Goal: Task Accomplishment & Management: Manage account settings

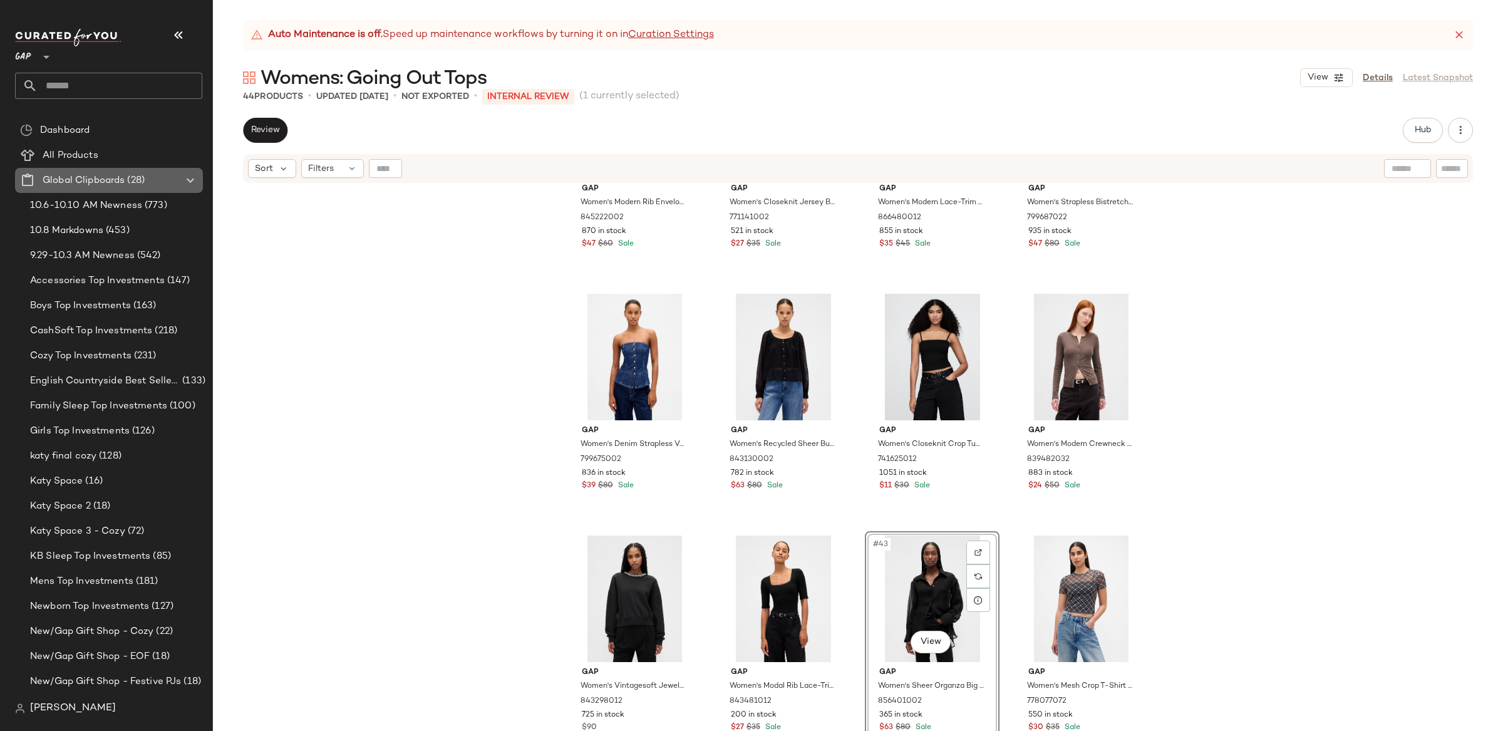
click at [190, 177] on icon at bounding box center [190, 180] width 15 height 15
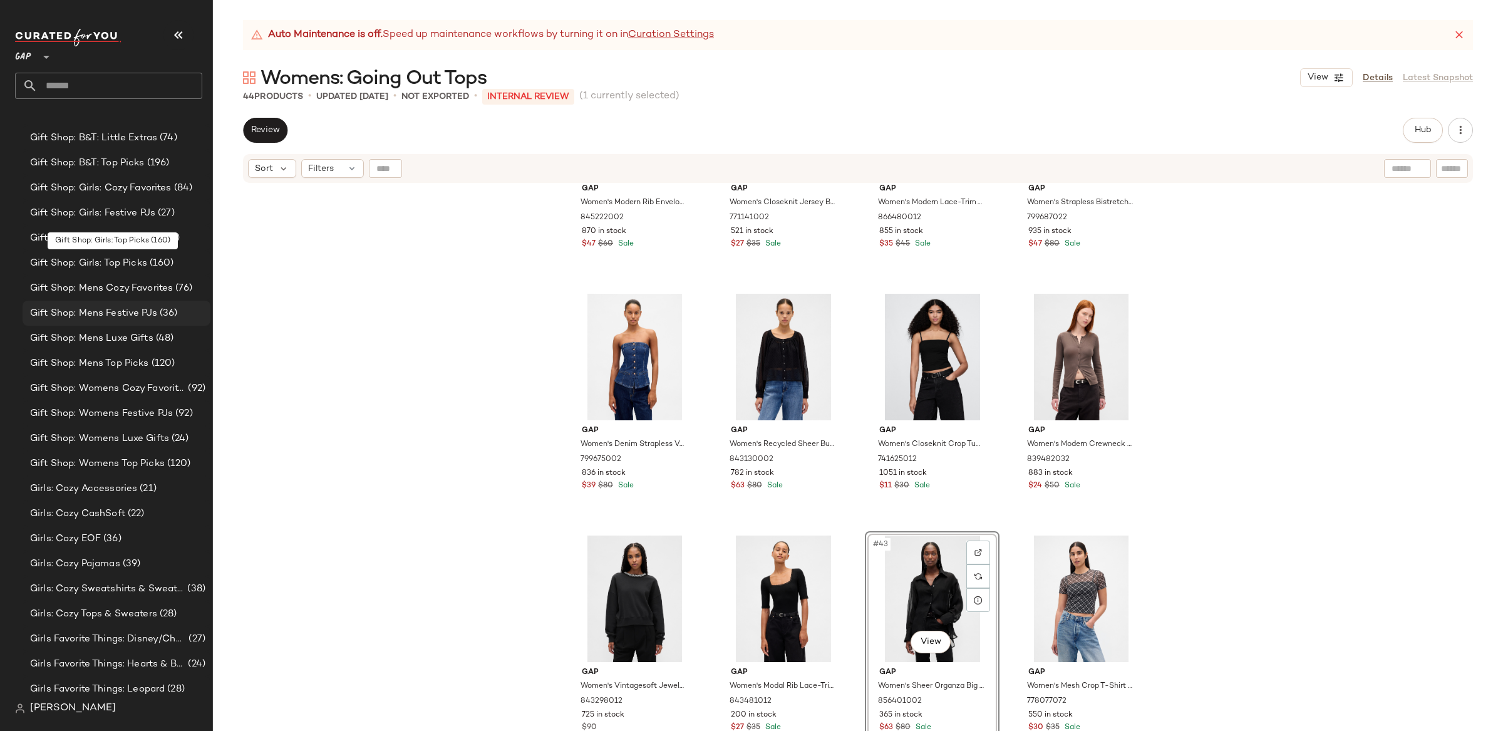
scroll to position [1873, 0]
click at [111, 407] on span "Gift Shop: Womens Festive PJs" at bounding box center [101, 412] width 143 height 14
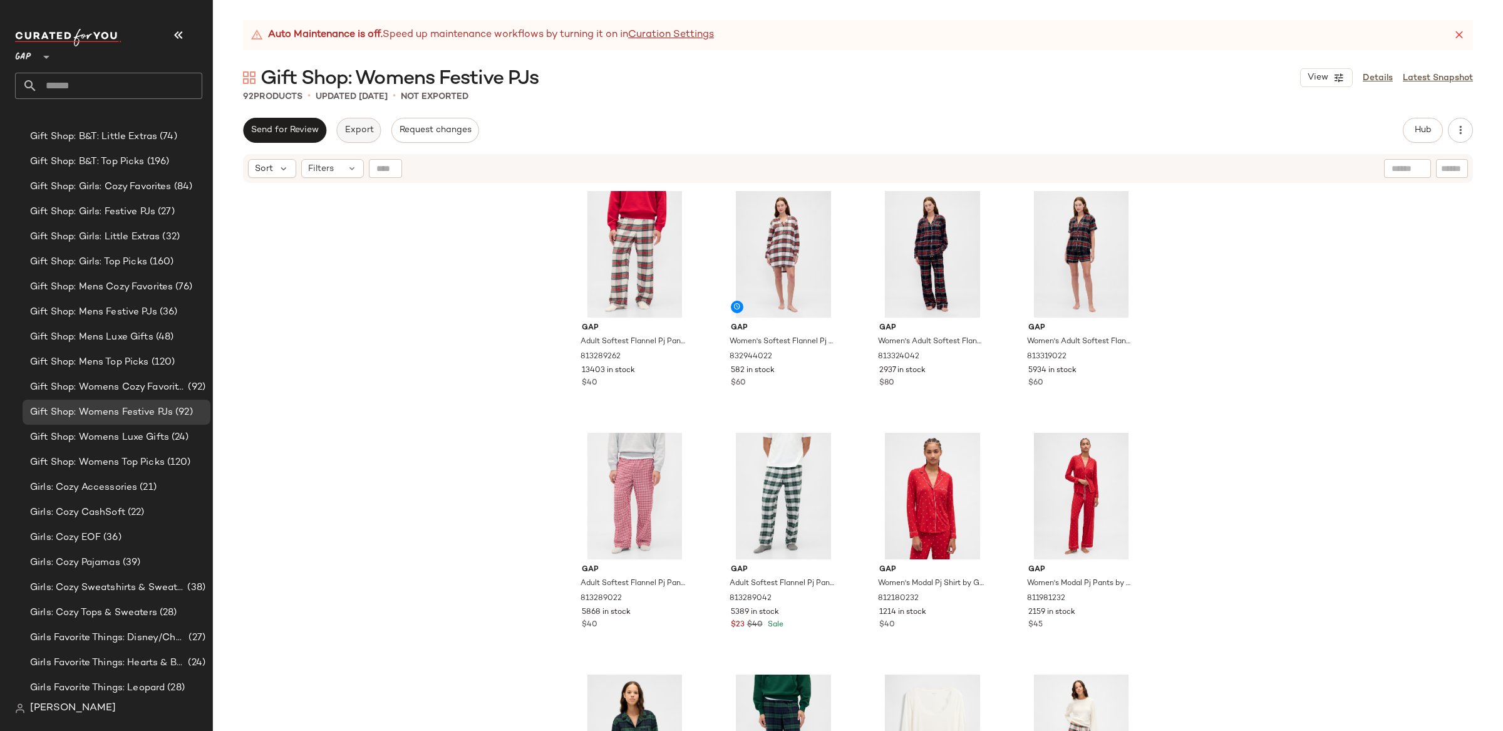
click at [357, 134] on span "Export" at bounding box center [358, 130] width 29 height 10
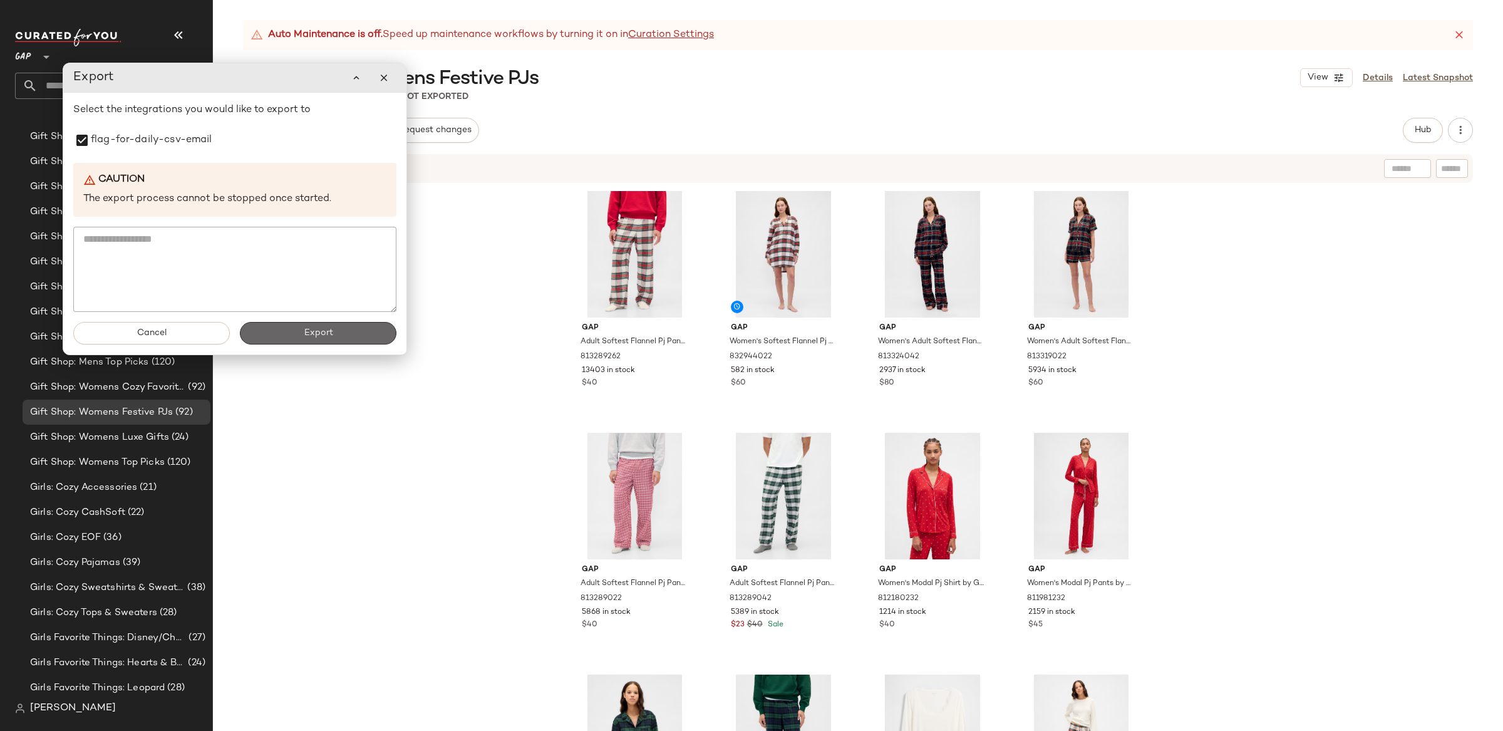
click at [371, 338] on button "Export" at bounding box center [318, 333] width 157 height 23
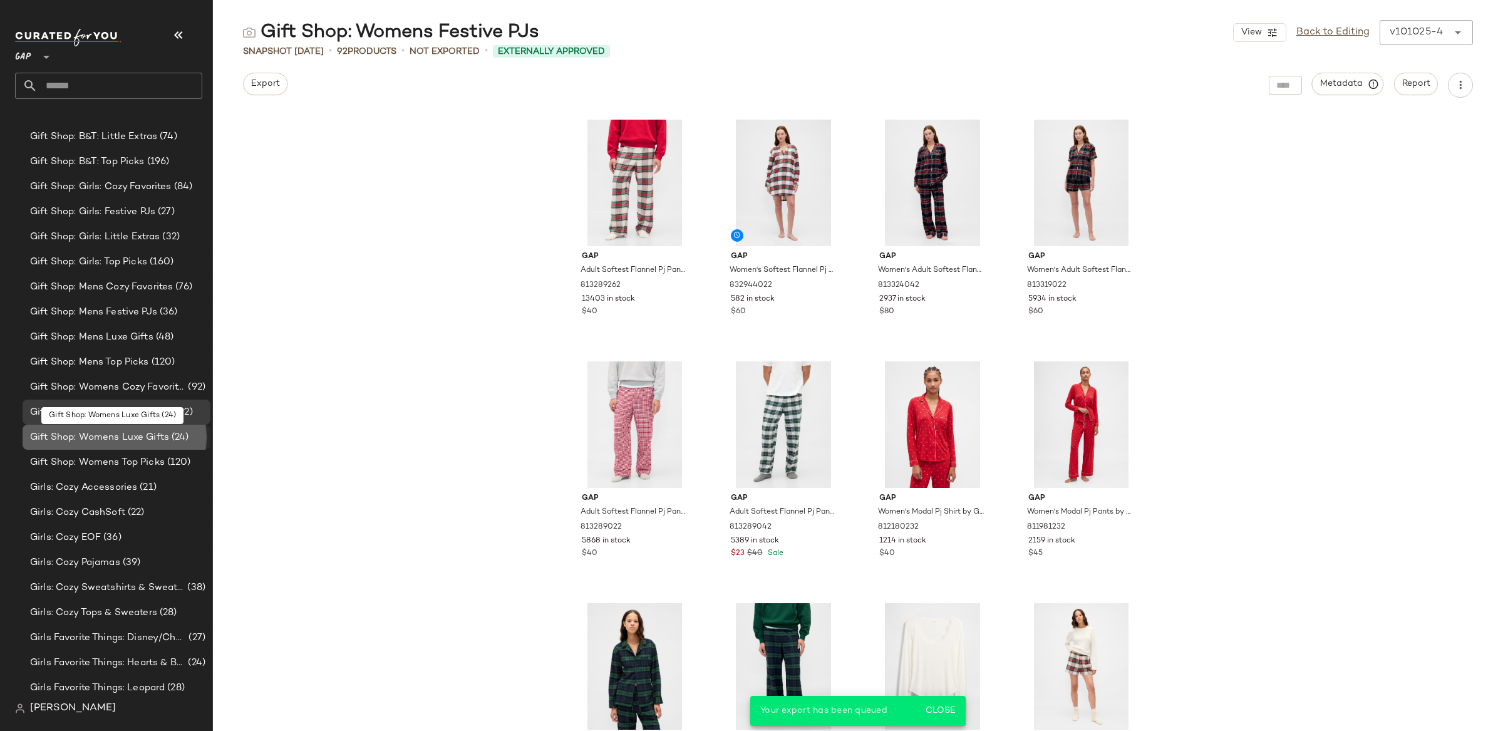
click at [118, 434] on span "Gift Shop: Womens Luxe Gifts" at bounding box center [99, 437] width 139 height 14
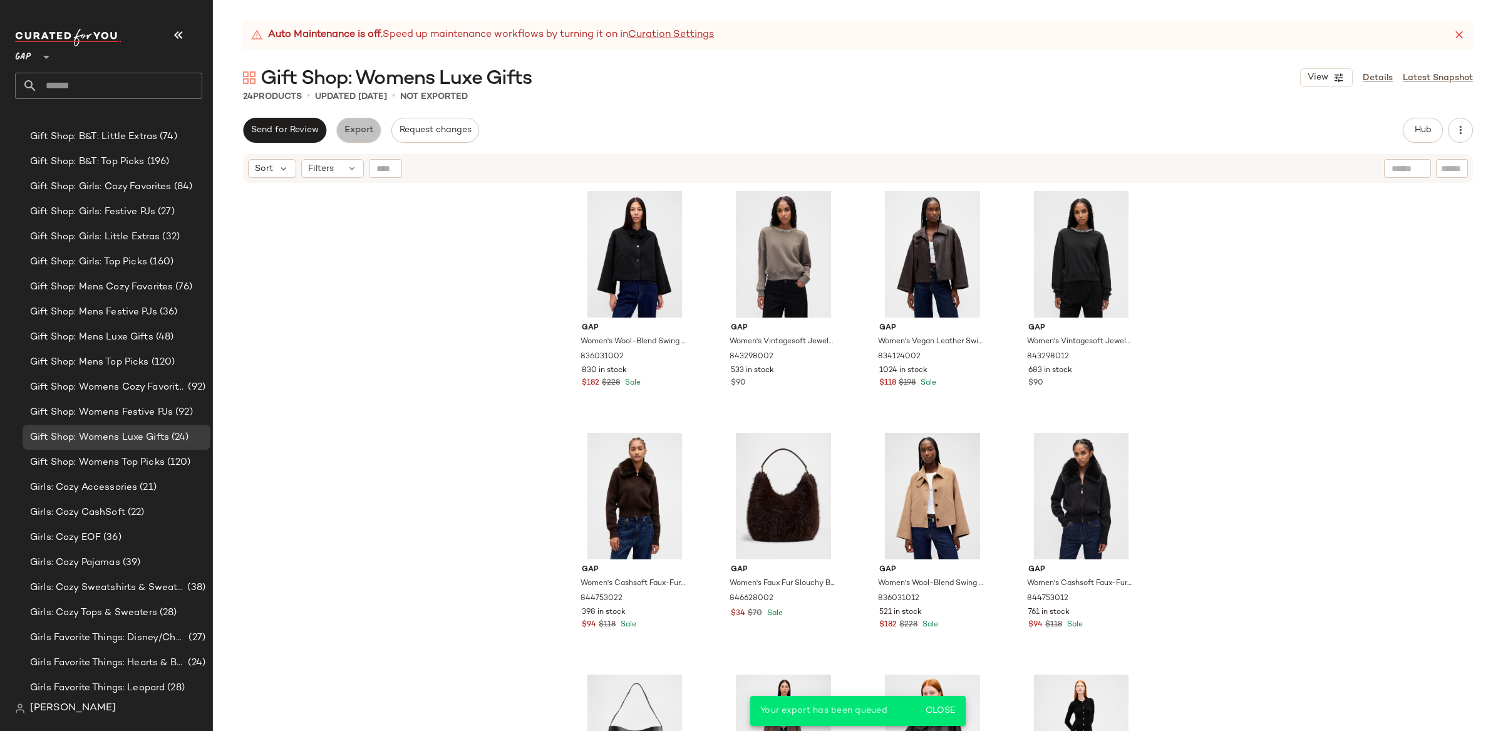
click at [353, 132] on span "Export" at bounding box center [358, 130] width 29 height 10
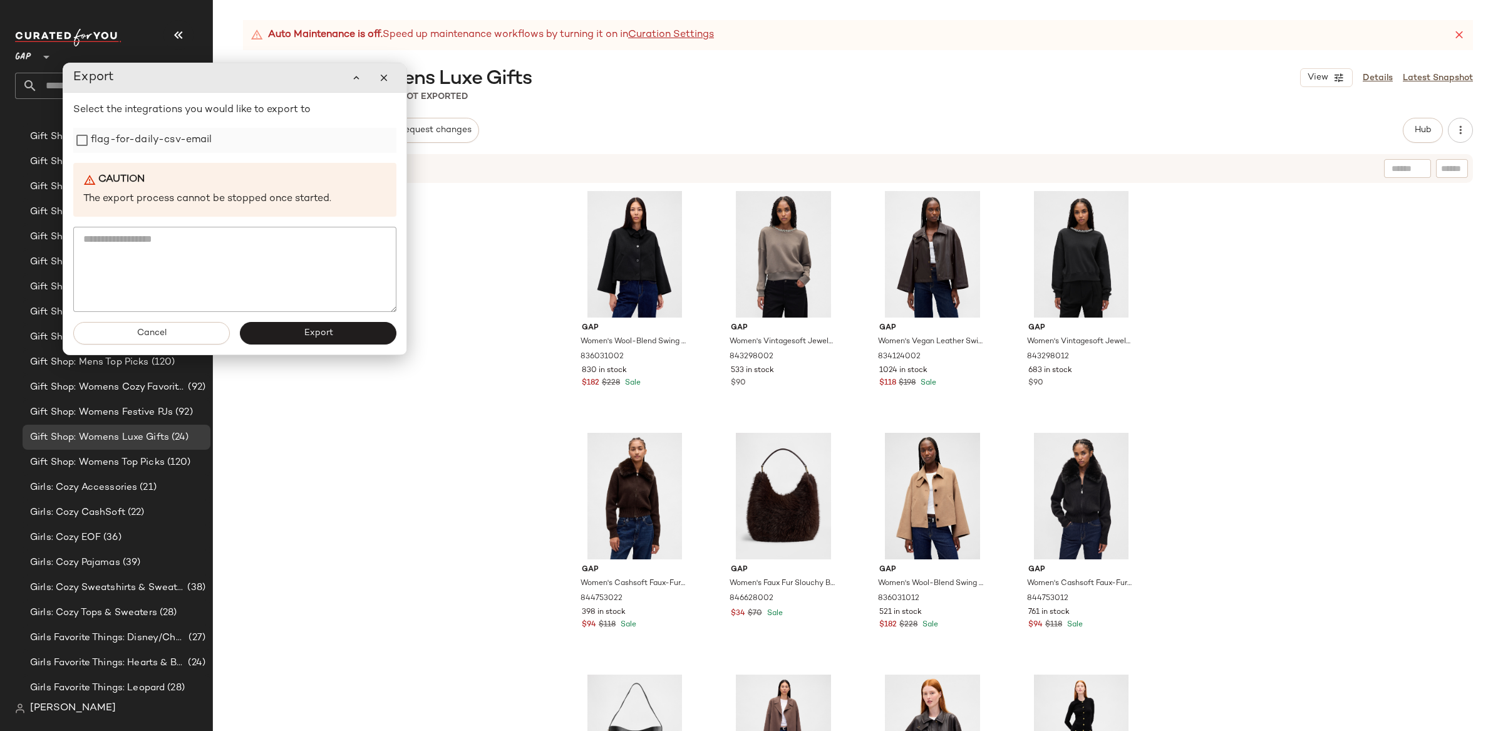
click at [114, 149] on label "flag-for-daily-csv-email" at bounding box center [152, 140] width 122 height 25
click at [359, 336] on button "Export" at bounding box center [318, 333] width 157 height 23
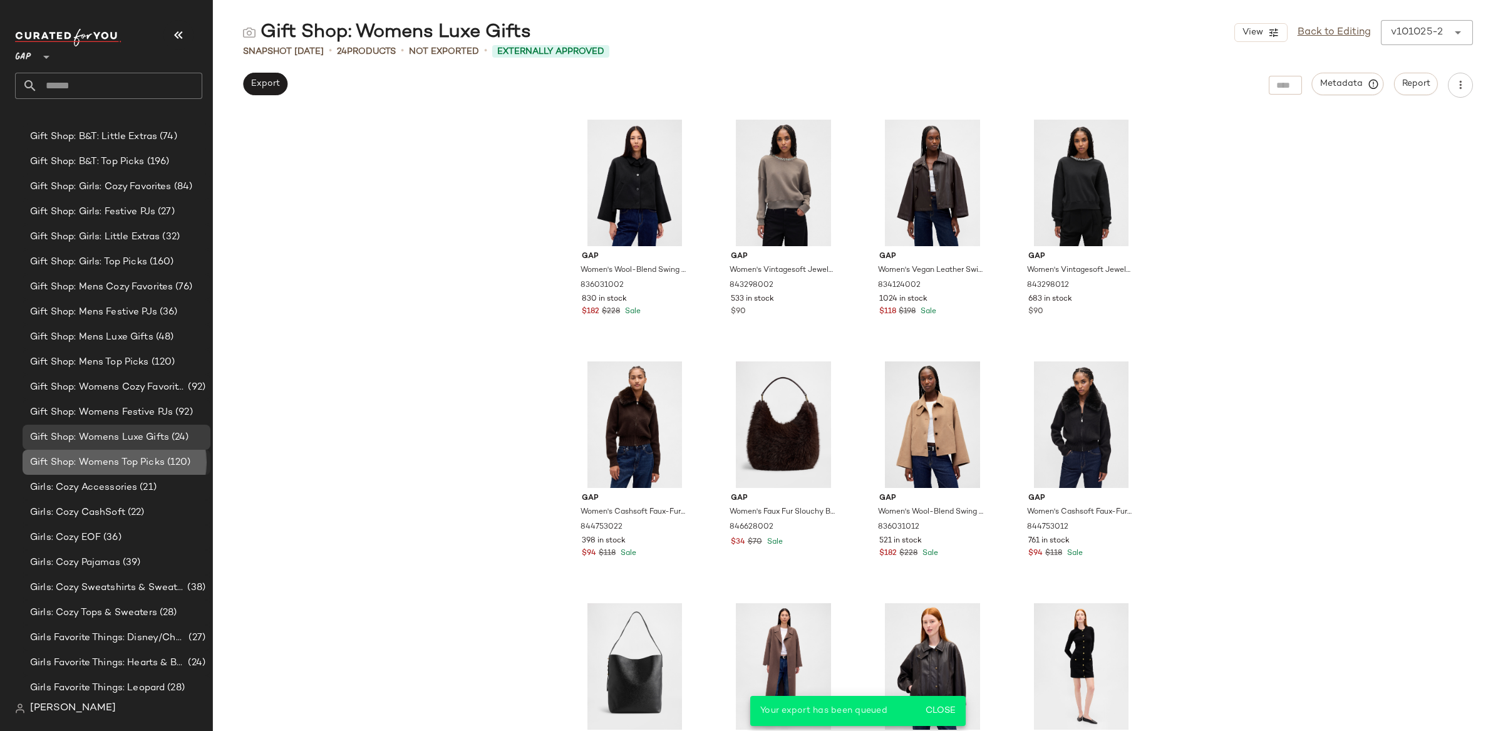
click at [118, 464] on span "Gift Shop: Womens Top Picks" at bounding box center [97, 462] width 135 height 14
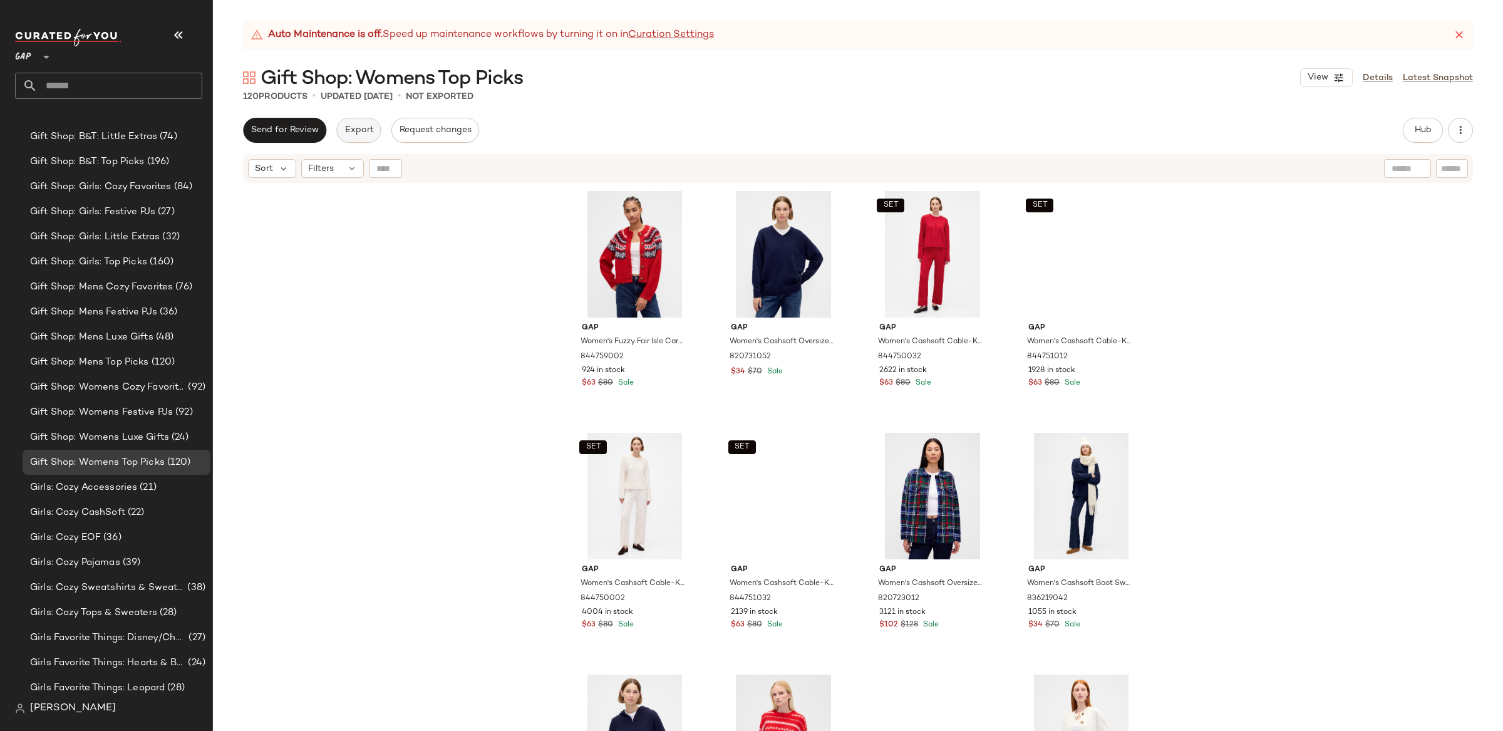
click at [358, 133] on span "Export" at bounding box center [358, 130] width 29 height 10
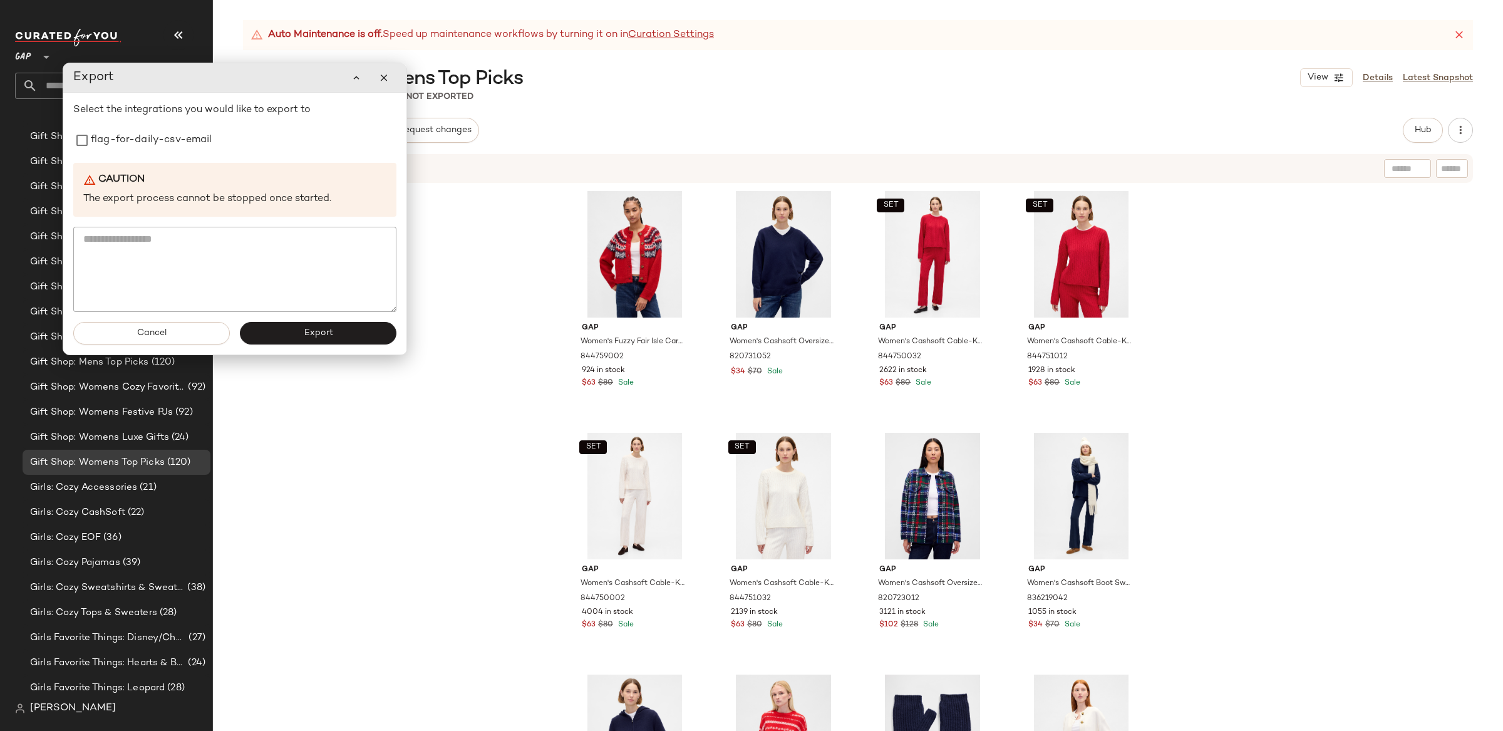
drag, startPoint x: 134, startPoint y: 139, endPoint x: 225, endPoint y: 224, distance: 124.1
click at [134, 139] on label "flag-for-daily-csv-email" at bounding box center [152, 140] width 122 height 25
click at [323, 341] on button "Export" at bounding box center [318, 333] width 157 height 23
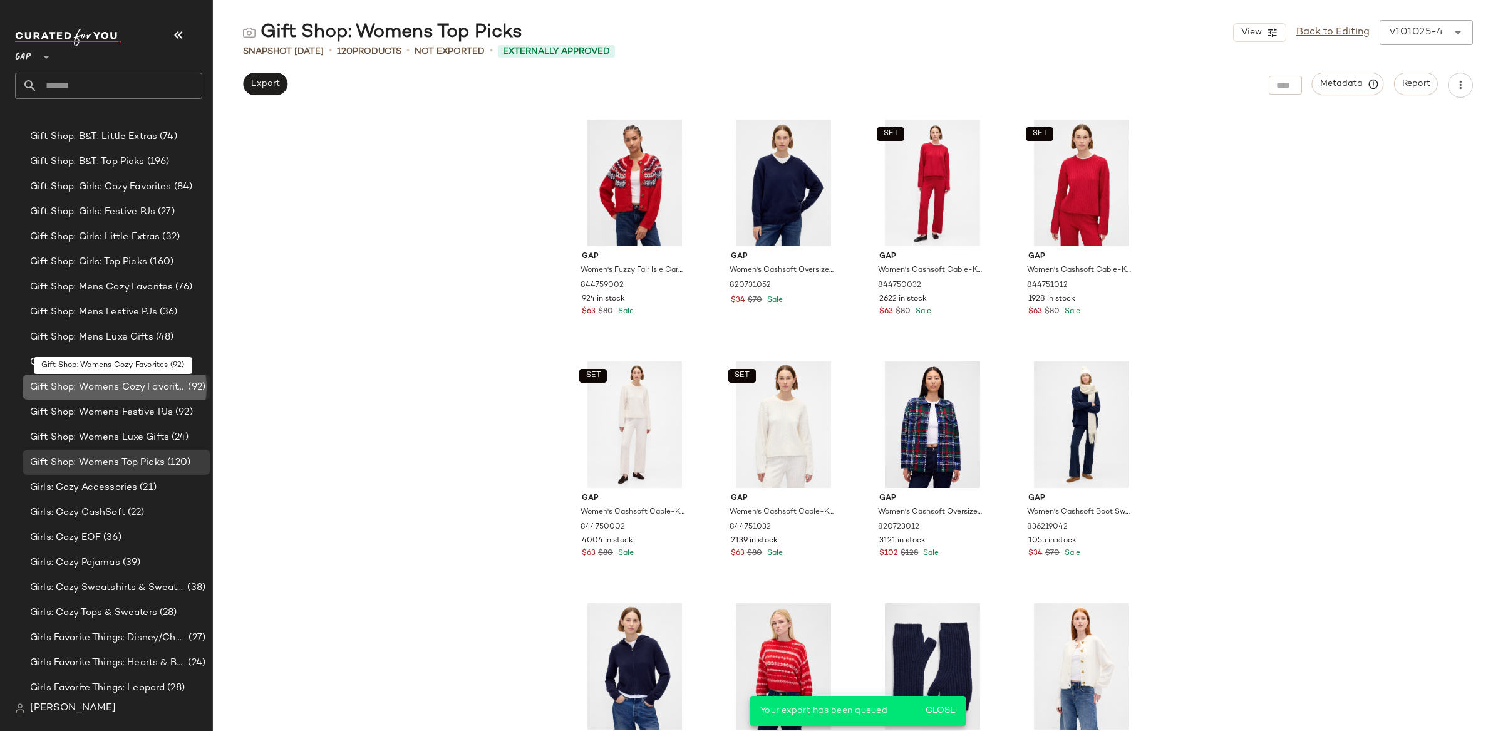
click at [127, 388] on span "Gift Shop: Womens Cozy Favorites" at bounding box center [107, 387] width 155 height 14
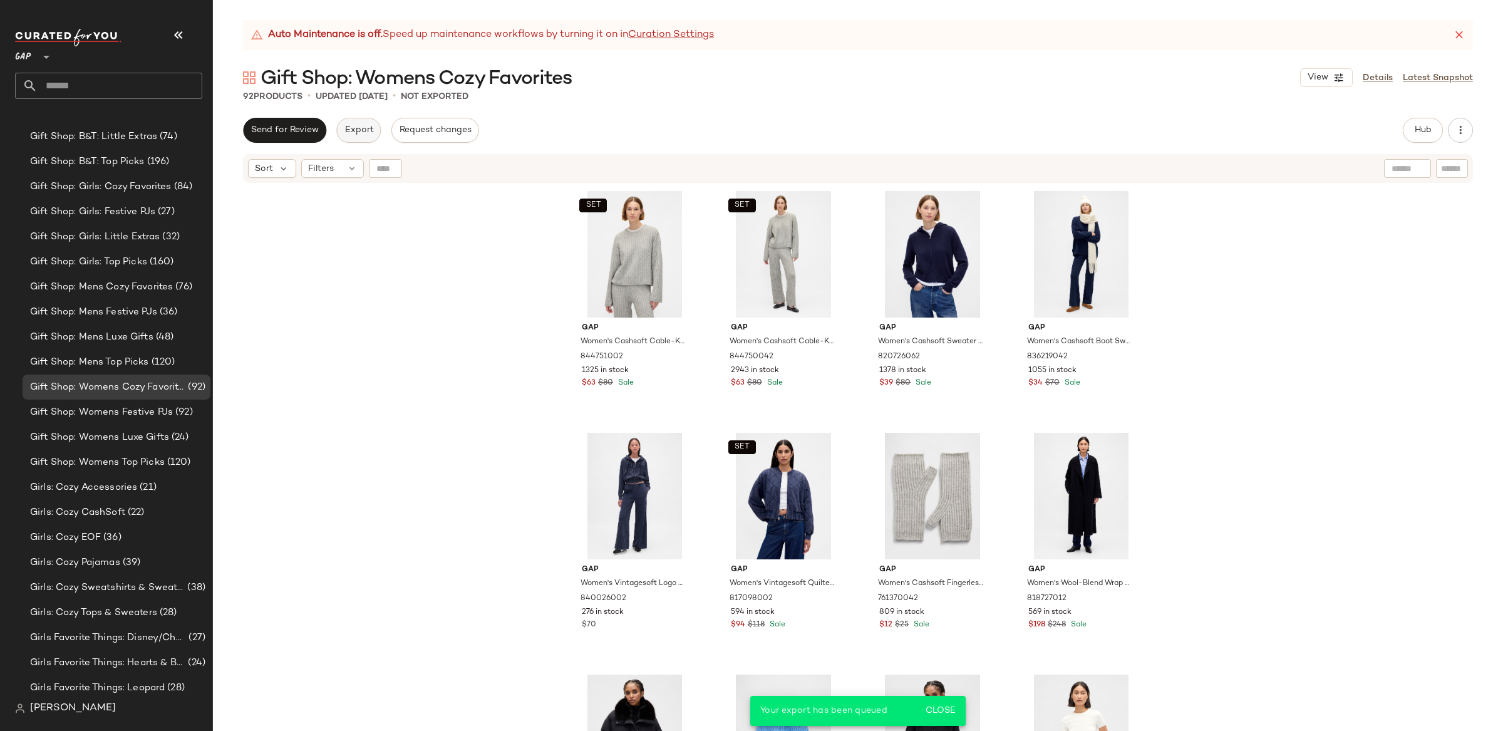
click at [356, 128] on span "Export" at bounding box center [358, 130] width 29 height 10
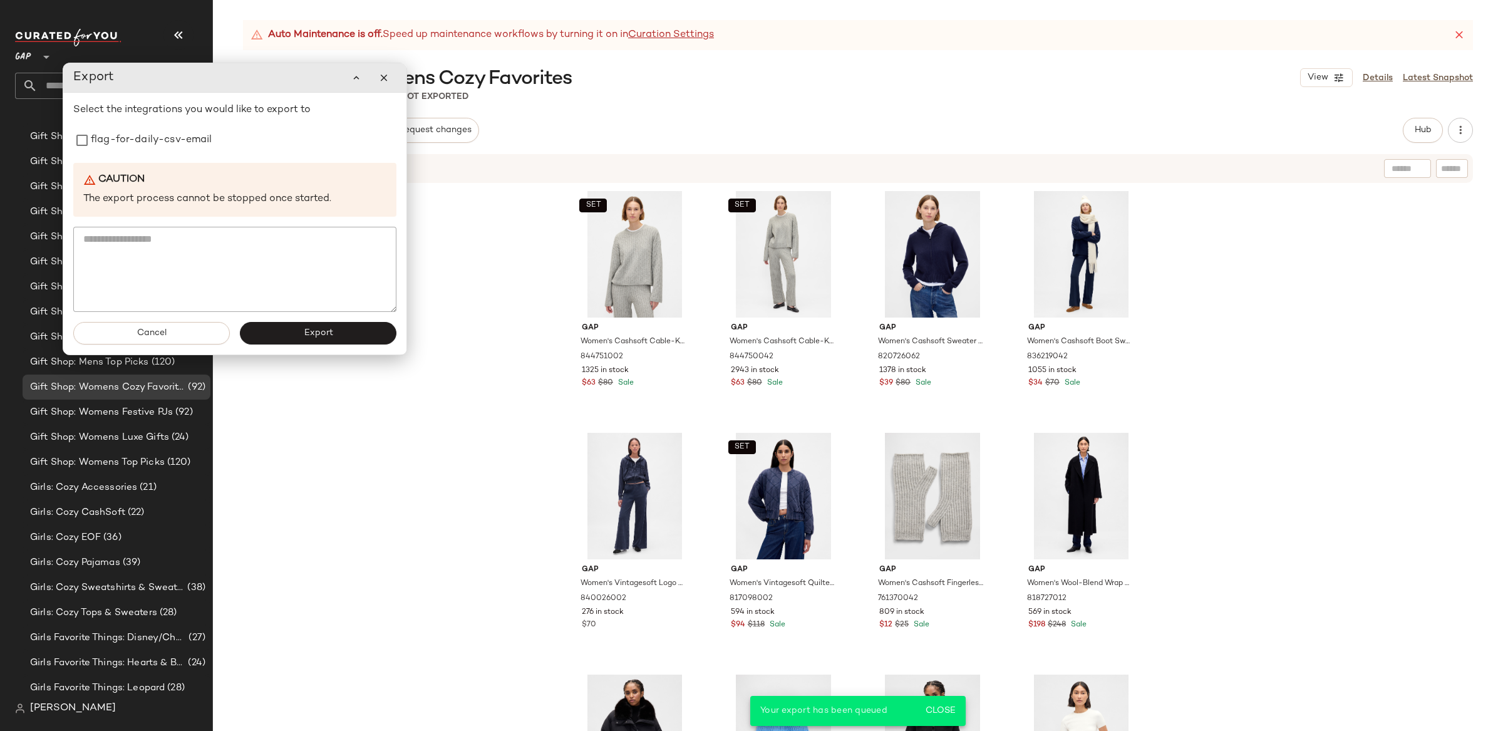
drag, startPoint x: 168, startPoint y: 150, endPoint x: 189, endPoint y: 175, distance: 32.9
click at [168, 150] on label "flag-for-daily-csv-email" at bounding box center [152, 140] width 122 height 25
click at [323, 340] on button "Export" at bounding box center [318, 333] width 157 height 23
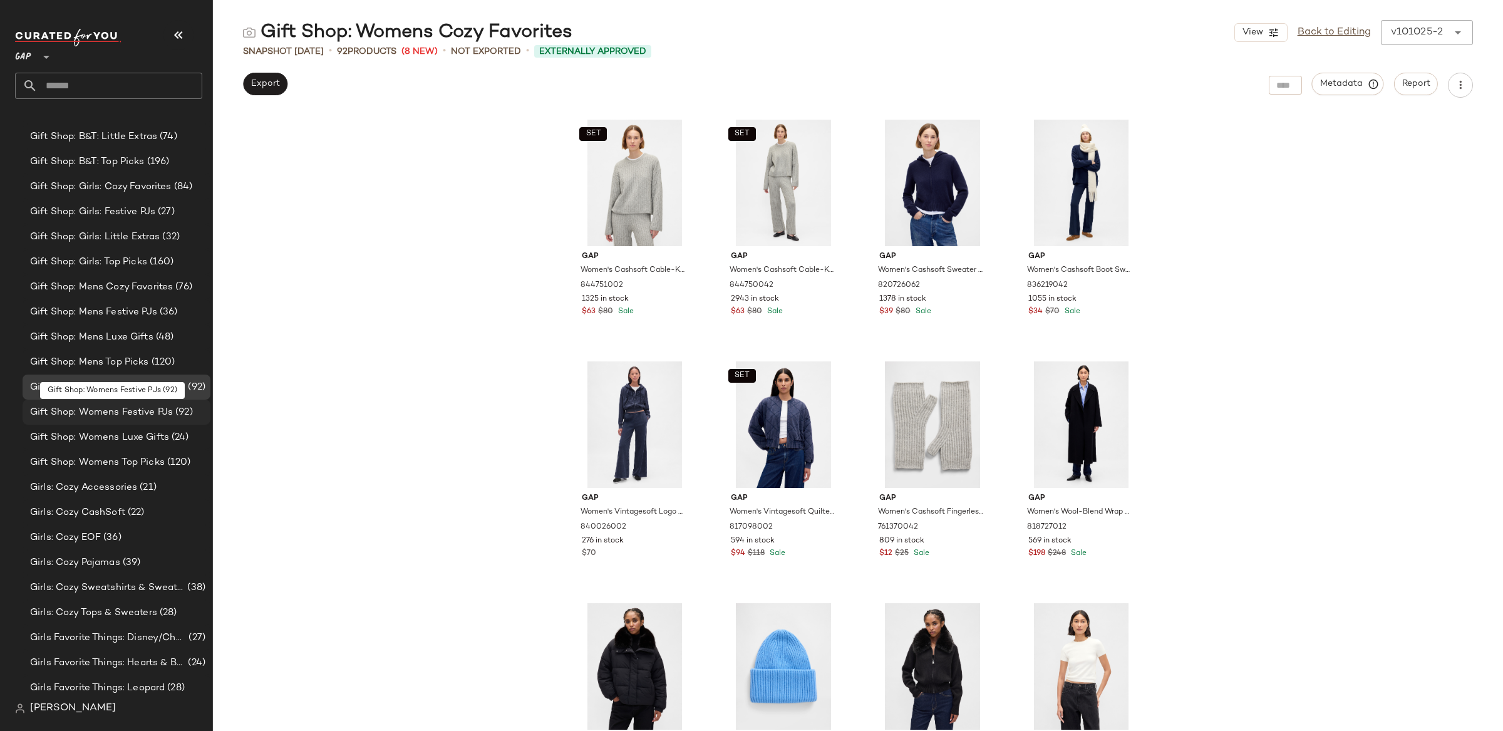
click at [117, 411] on span "Gift Shop: Womens Festive PJs" at bounding box center [101, 412] width 143 height 14
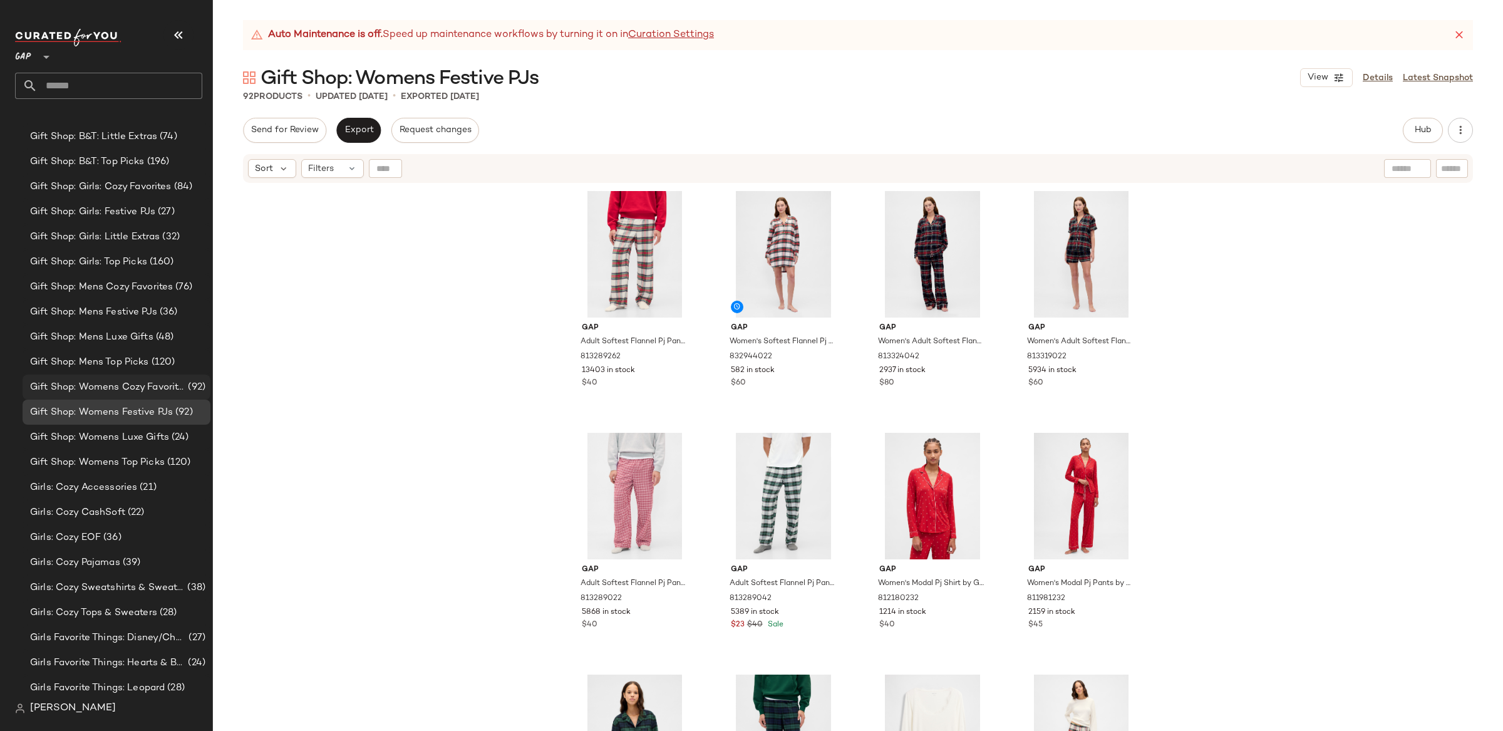
click at [85, 388] on span "Gift Shop: Womens Cozy Favorites" at bounding box center [107, 387] width 155 height 14
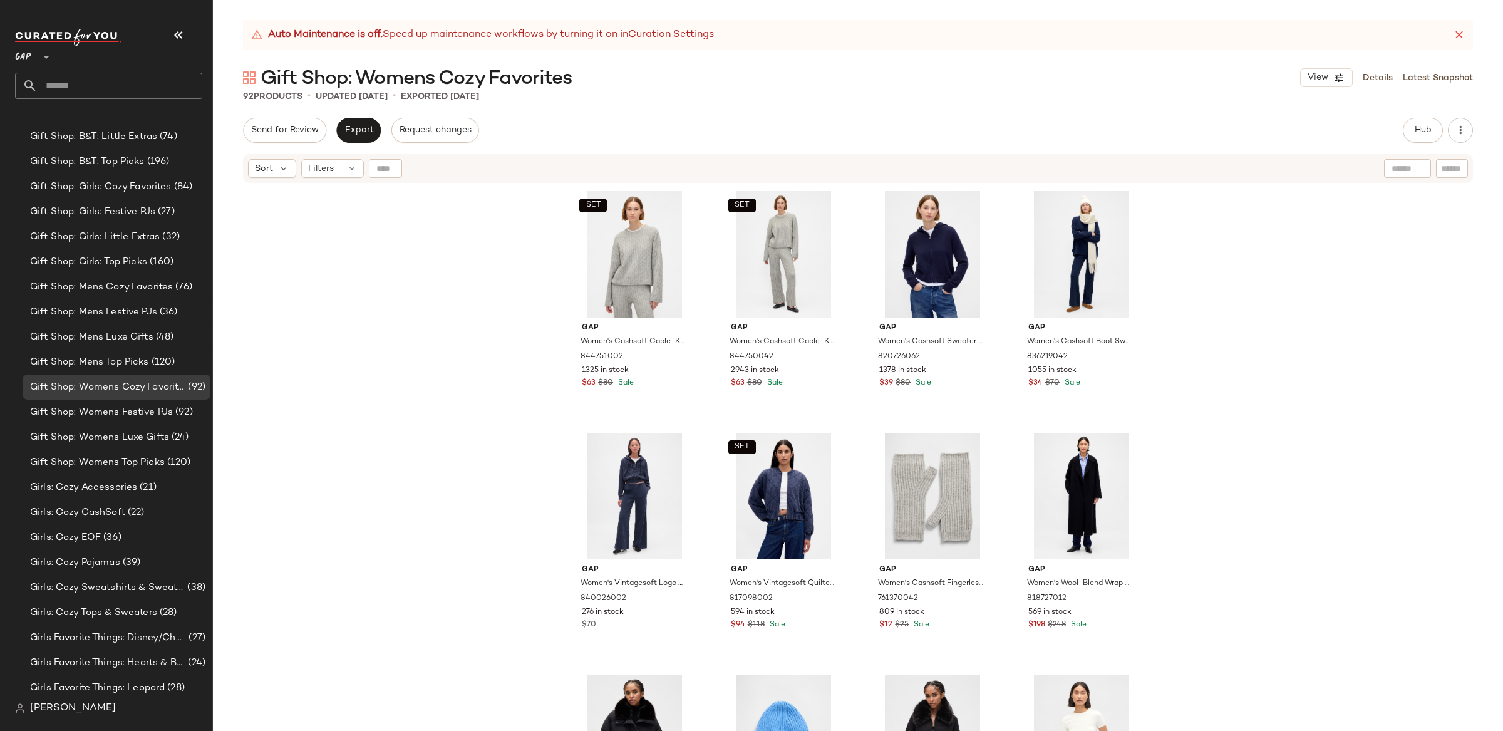
drag, startPoint x: 1368, startPoint y: 83, endPoint x: 1114, endPoint y: 111, distance: 255.8
click at [1367, 83] on link "Details" at bounding box center [1378, 77] width 30 height 13
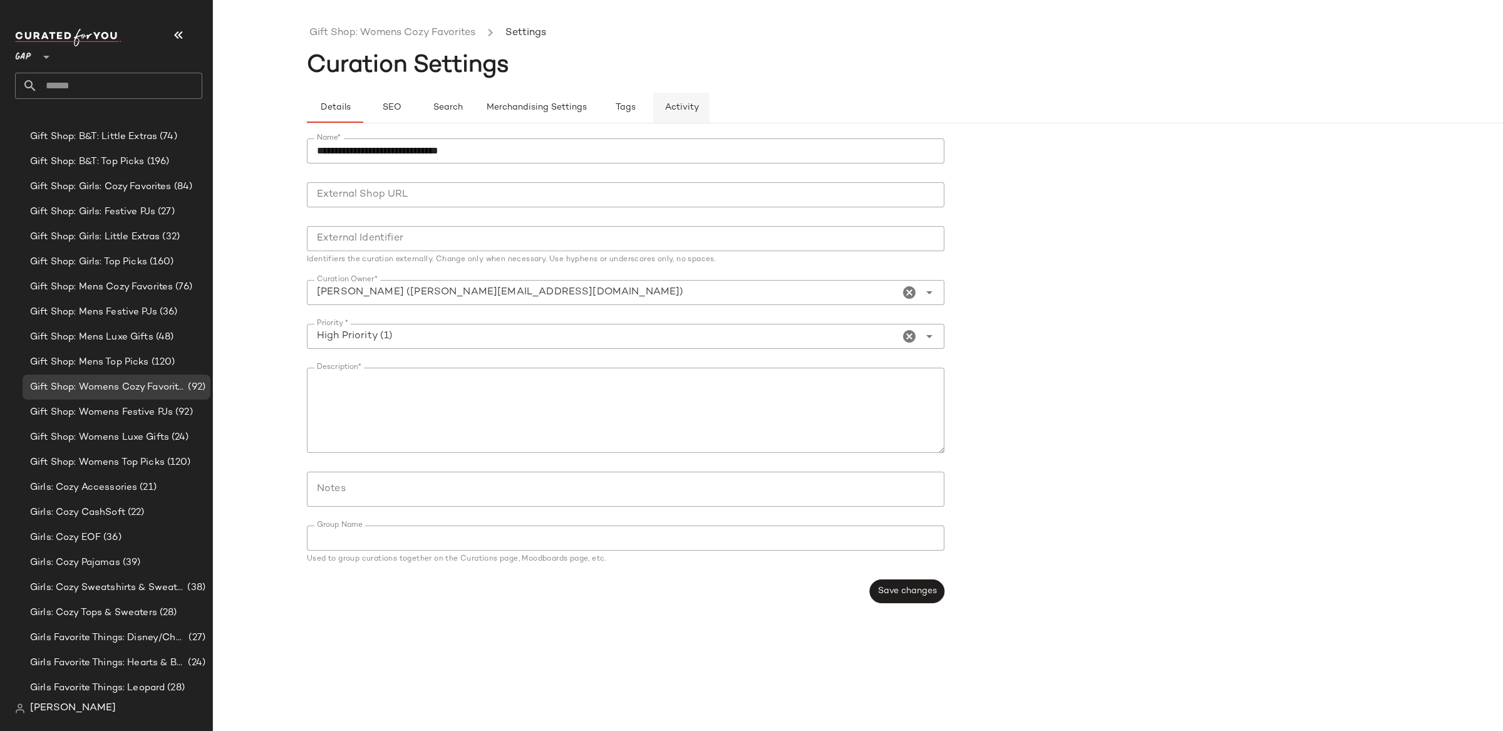
click at [688, 105] on span "Activity" at bounding box center [682, 108] width 34 height 10
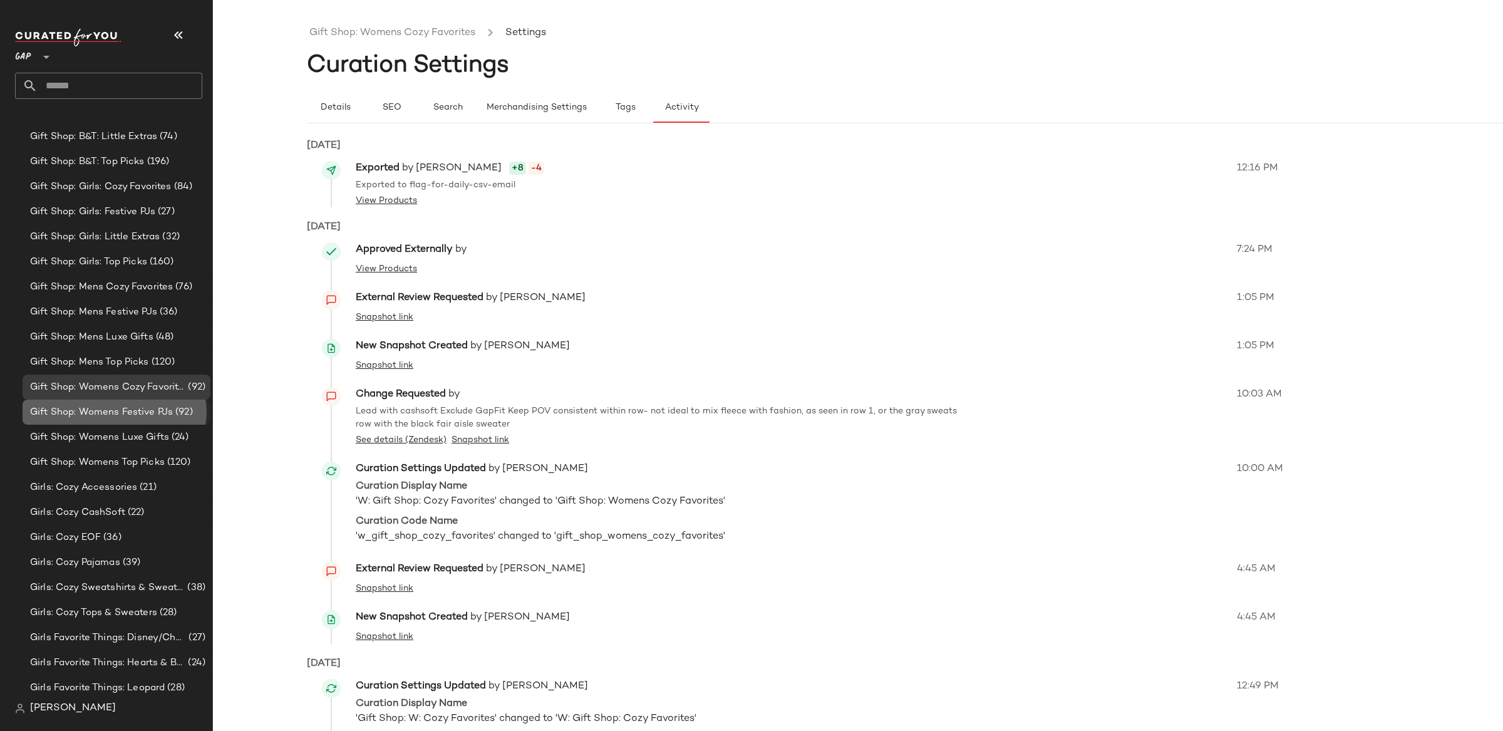
click at [138, 405] on span "Gift Shop: Womens Festive PJs" at bounding box center [101, 412] width 143 height 14
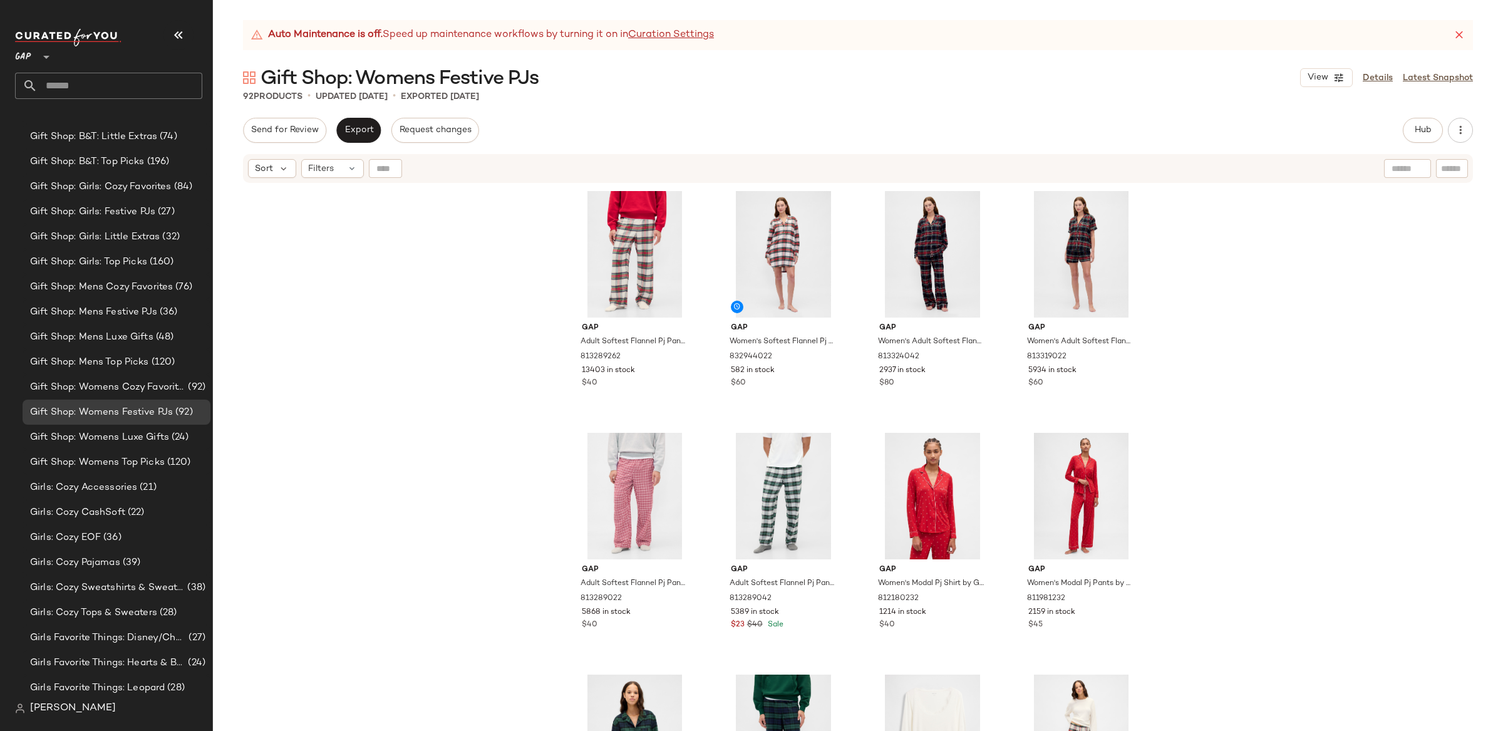
drag, startPoint x: 1382, startPoint y: 75, endPoint x: 1004, endPoint y: 132, distance: 382.6
click at [1382, 75] on link "Details" at bounding box center [1378, 77] width 30 height 13
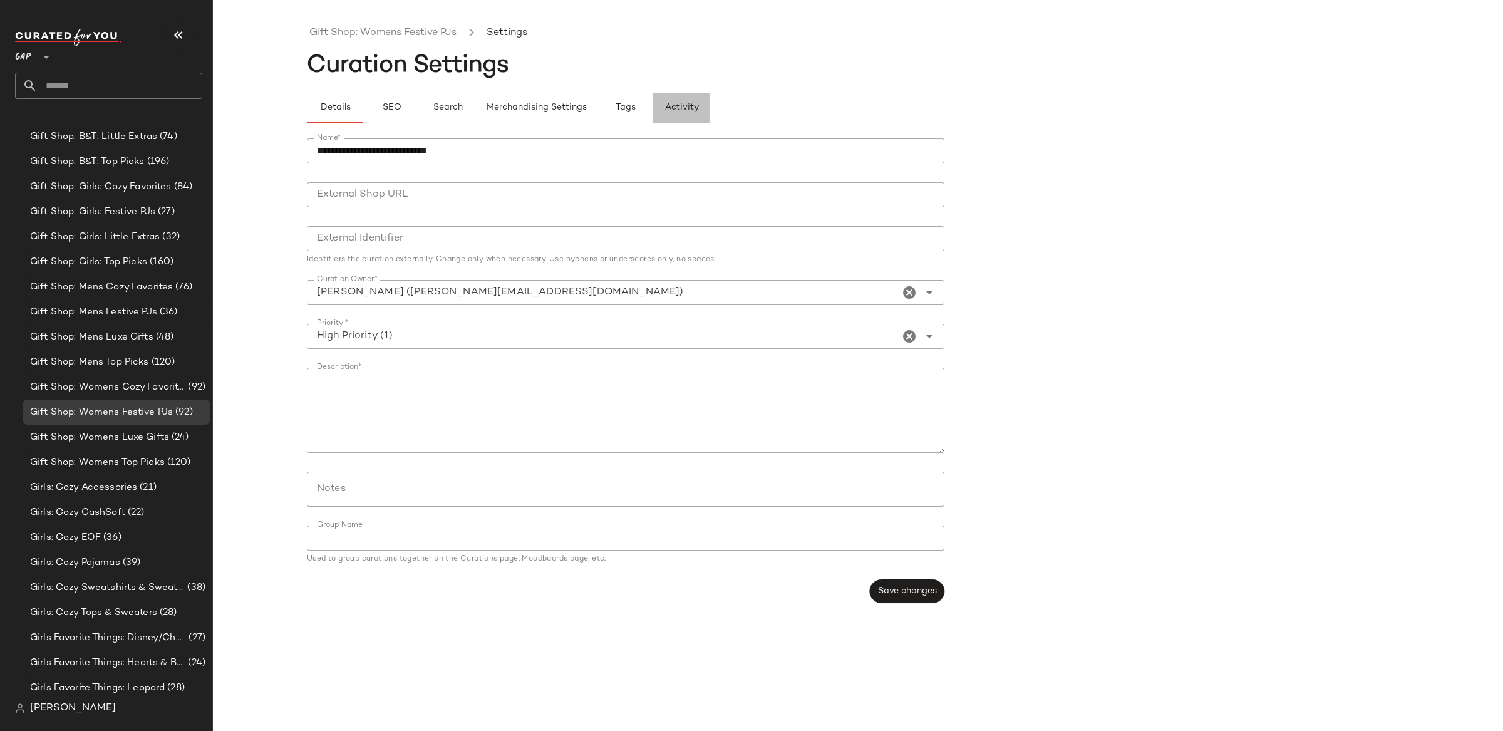
drag, startPoint x: 689, startPoint y: 110, endPoint x: 696, endPoint y: 113, distance: 7.8
click at [688, 110] on span "Activity" at bounding box center [682, 108] width 34 height 10
